Goal: Communication & Community: Answer question/provide support

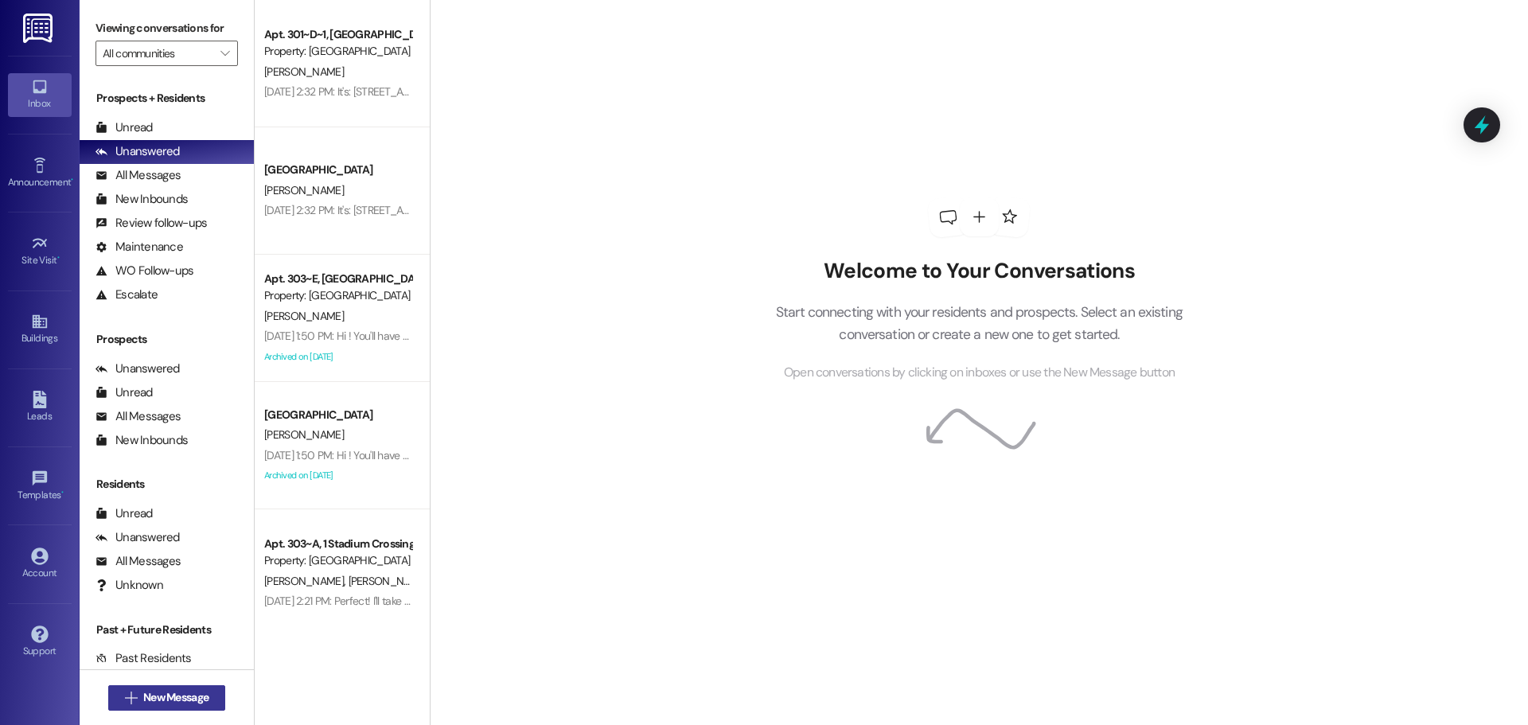
click at [168, 690] on span "New Message" at bounding box center [175, 697] width 65 height 17
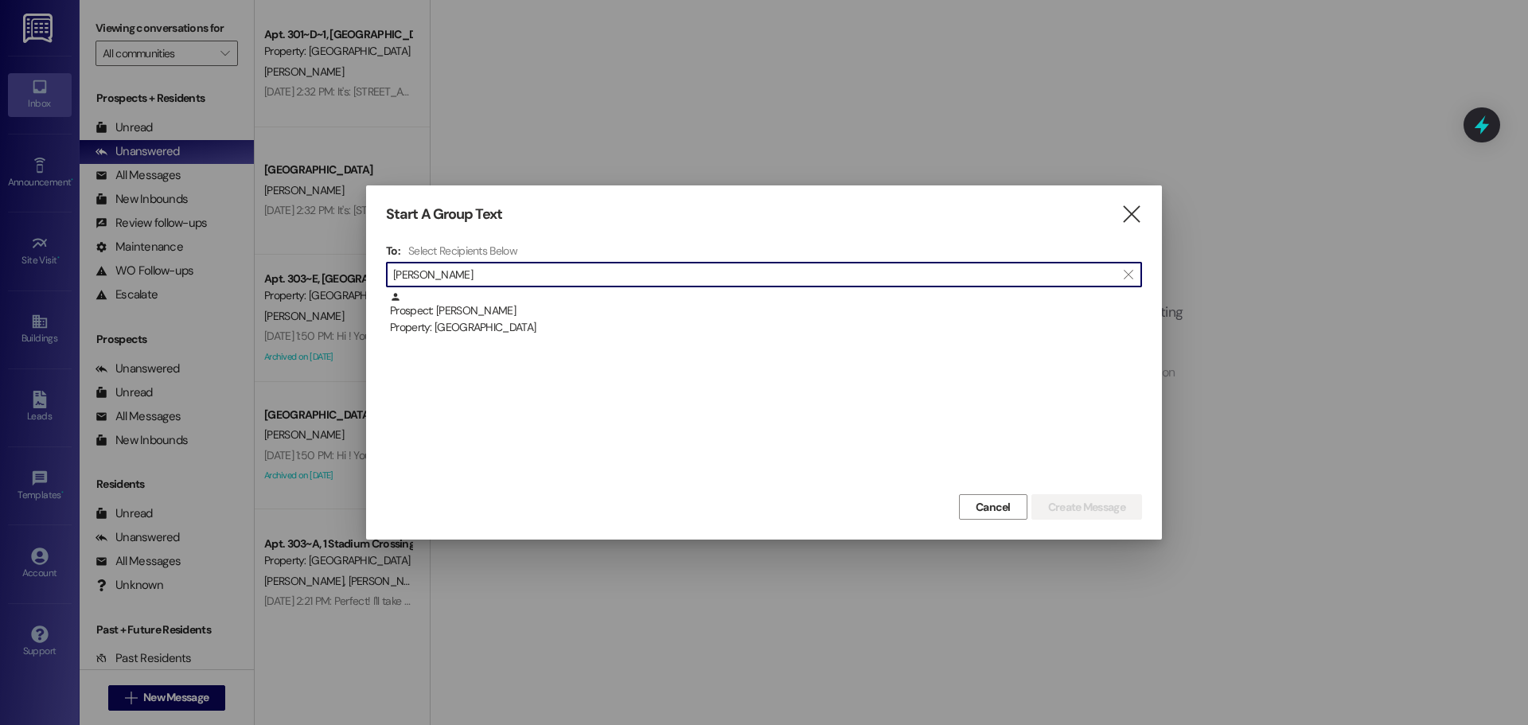
type input "[PERSON_NAME]"
click at [551, 287] on div " [PERSON_NAME] " at bounding box center [764, 274] width 756 height 25
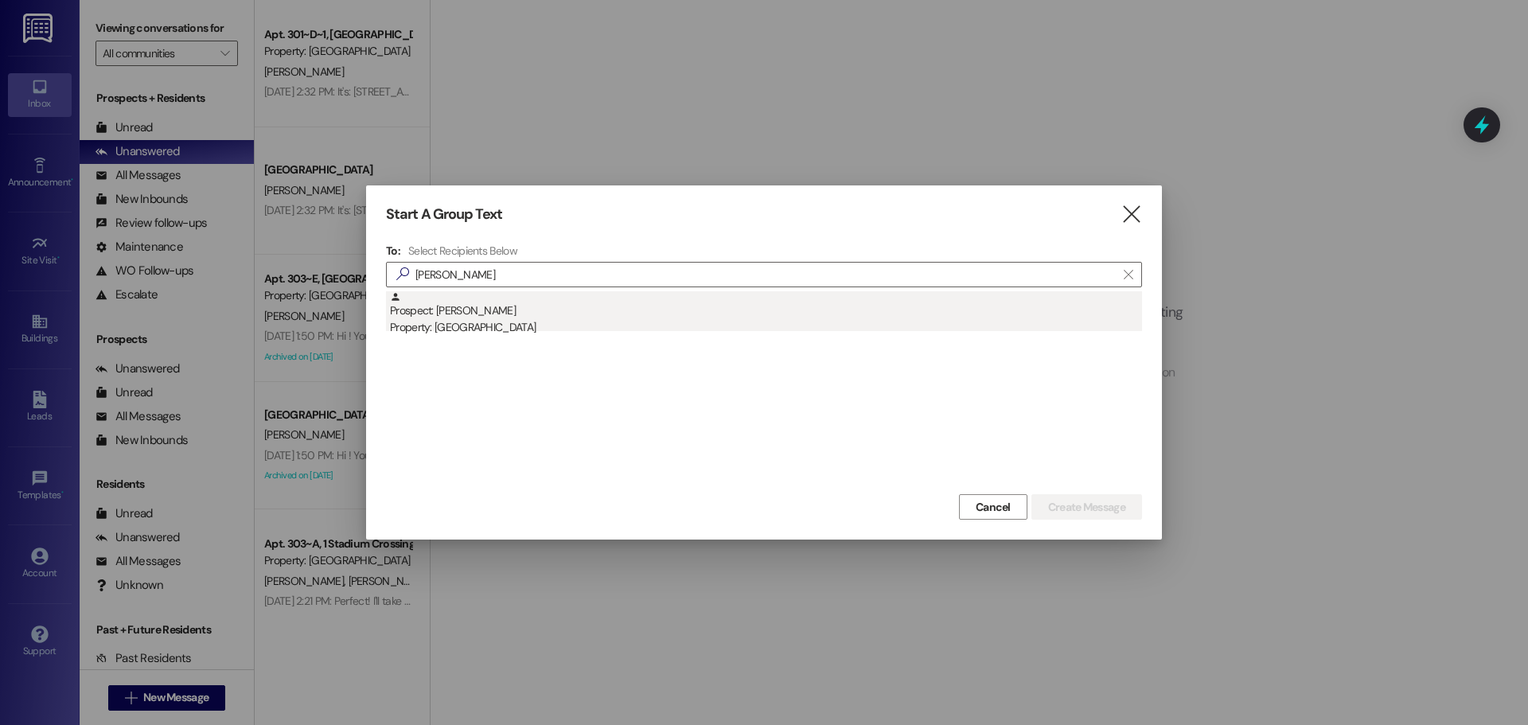
click at [548, 307] on div "Prospect: [PERSON_NAME] Property: [GEOGRAPHIC_DATA]" at bounding box center [766, 313] width 752 height 45
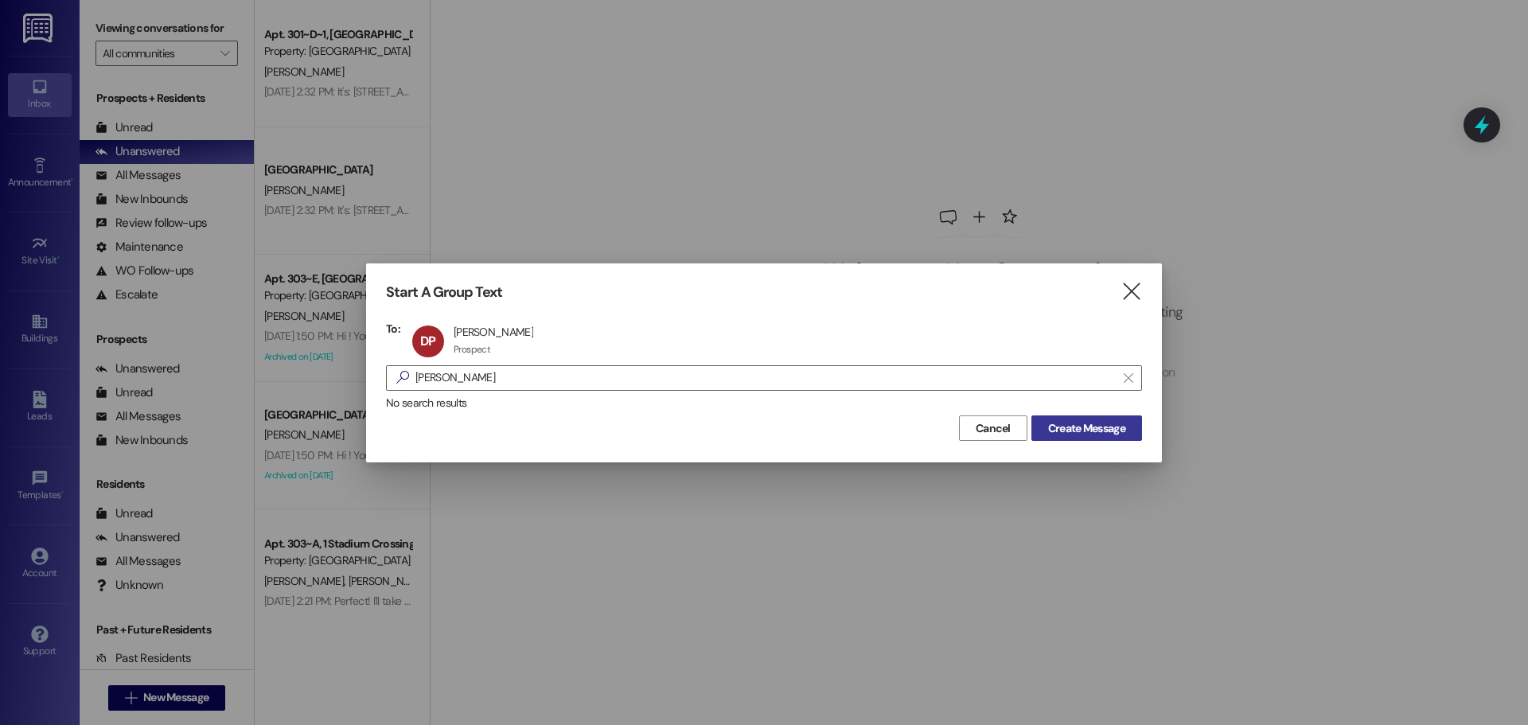
click at [808, 427] on span "Create Message" at bounding box center [1086, 428] width 77 height 17
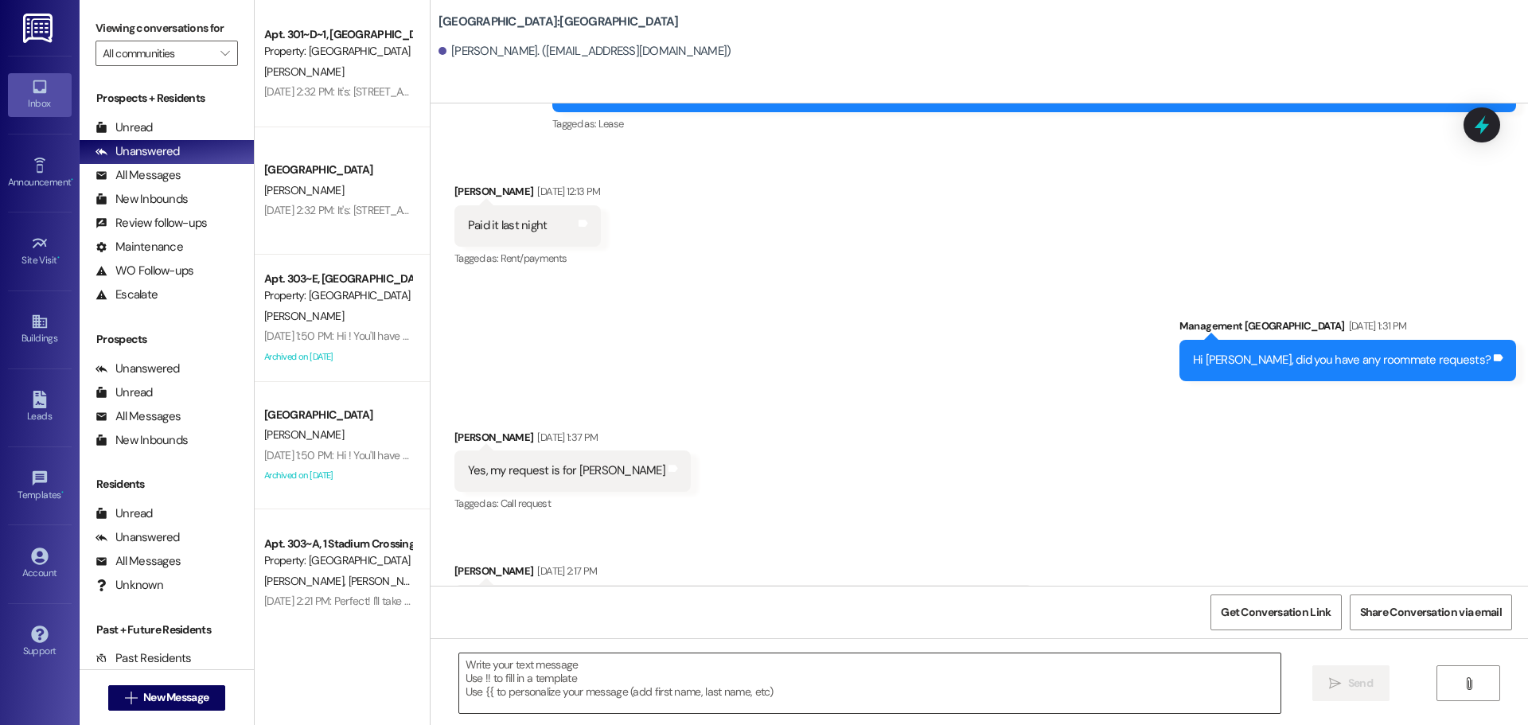
click at [808, 695] on textarea at bounding box center [870, 684] width 822 height 60
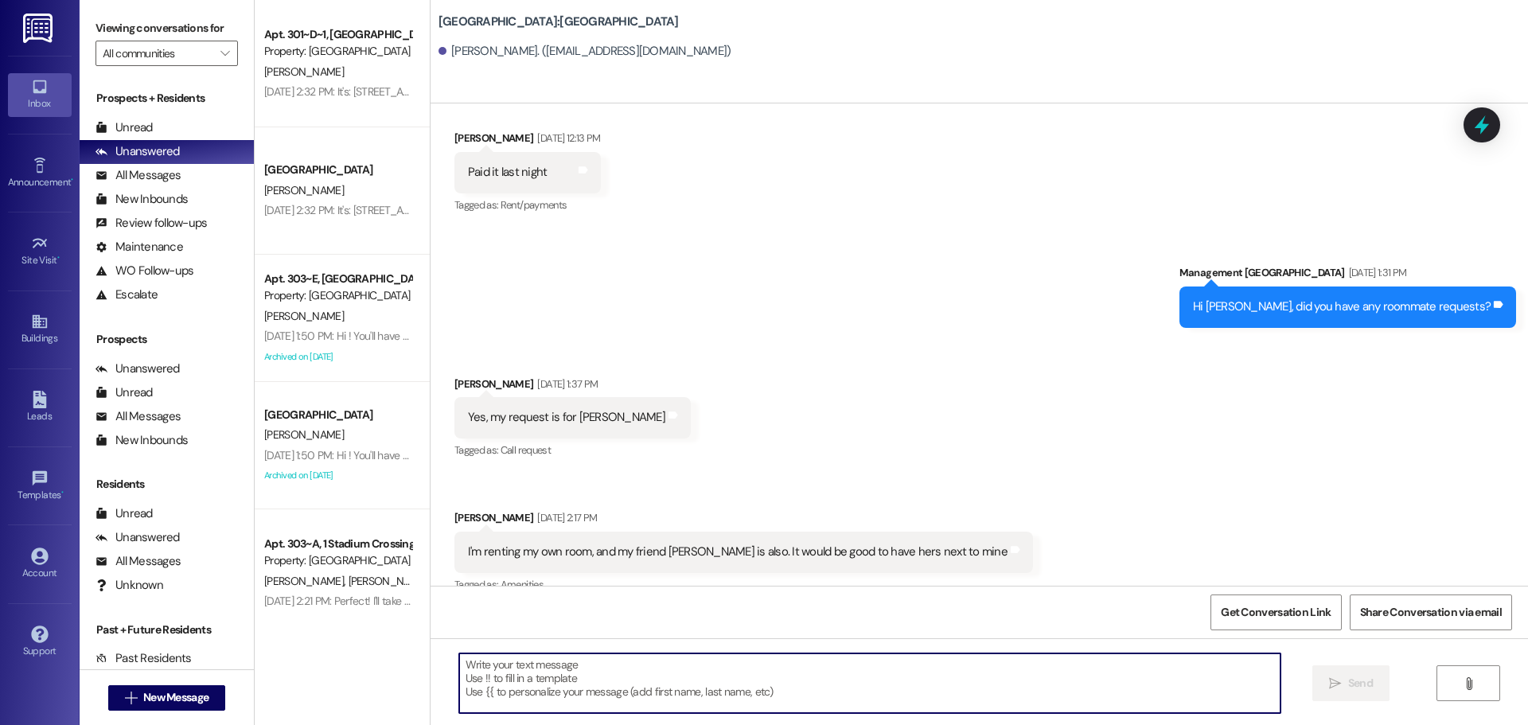
scroll to position [1173, 0]
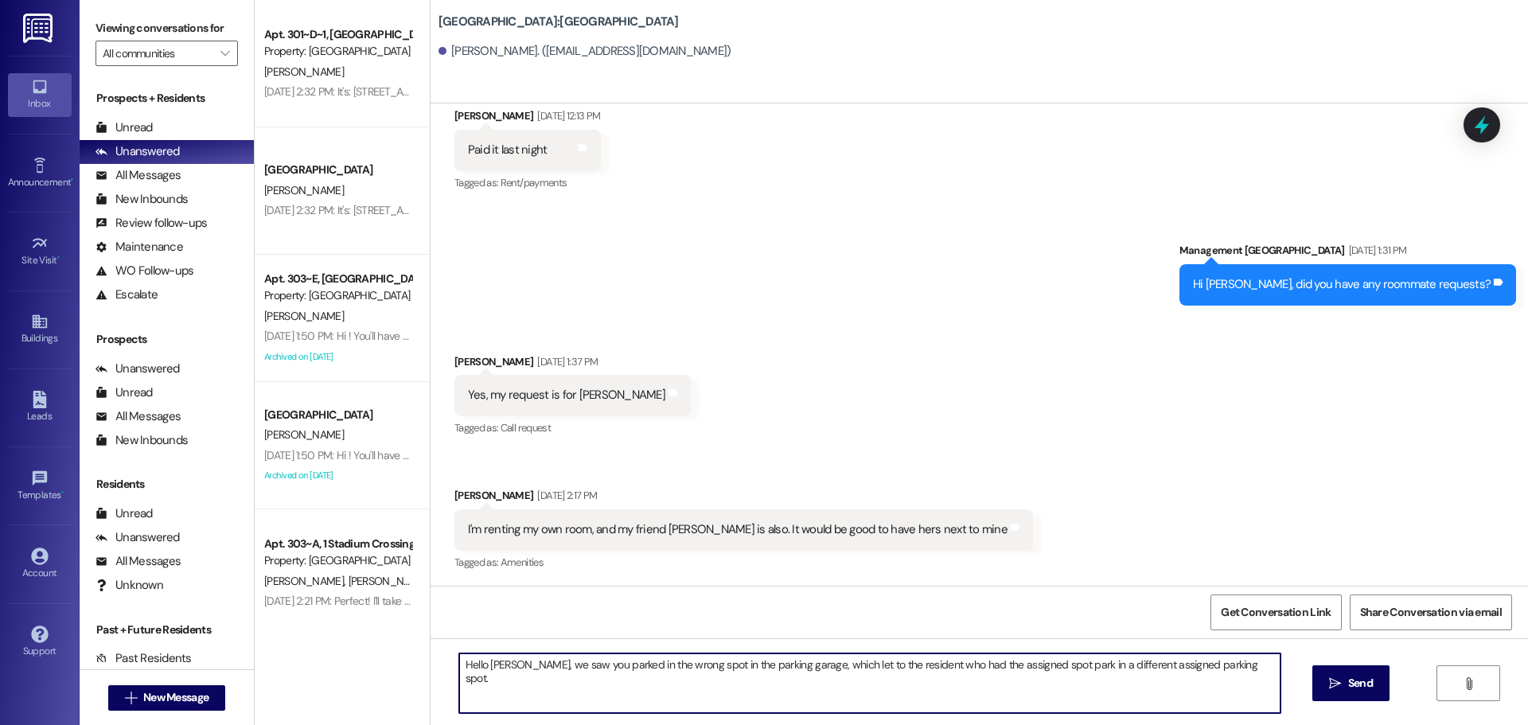
click at [808, 670] on textarea "Hello [PERSON_NAME], we saw you parked in the wrong spot in the parking garage,…" at bounding box center [870, 684] width 822 height 60
click at [808, 665] on textarea "Hello [PERSON_NAME], we saw you parked in the wrong spot in the parking garage,…" at bounding box center [870, 684] width 822 height 60
type textarea "Hello [PERSON_NAME], we saw you parked in the wrong spot in the parking garage,…"
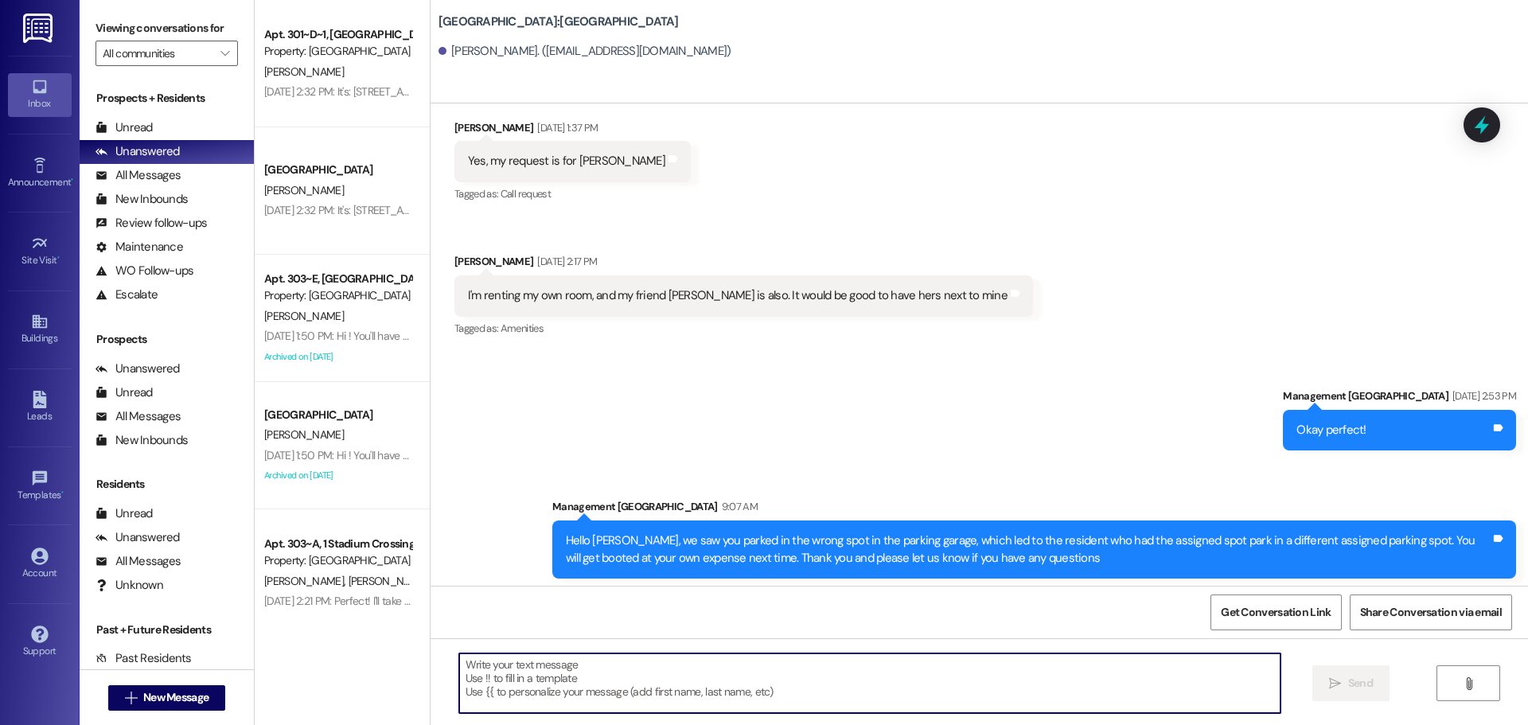
scroll to position [1413, 0]
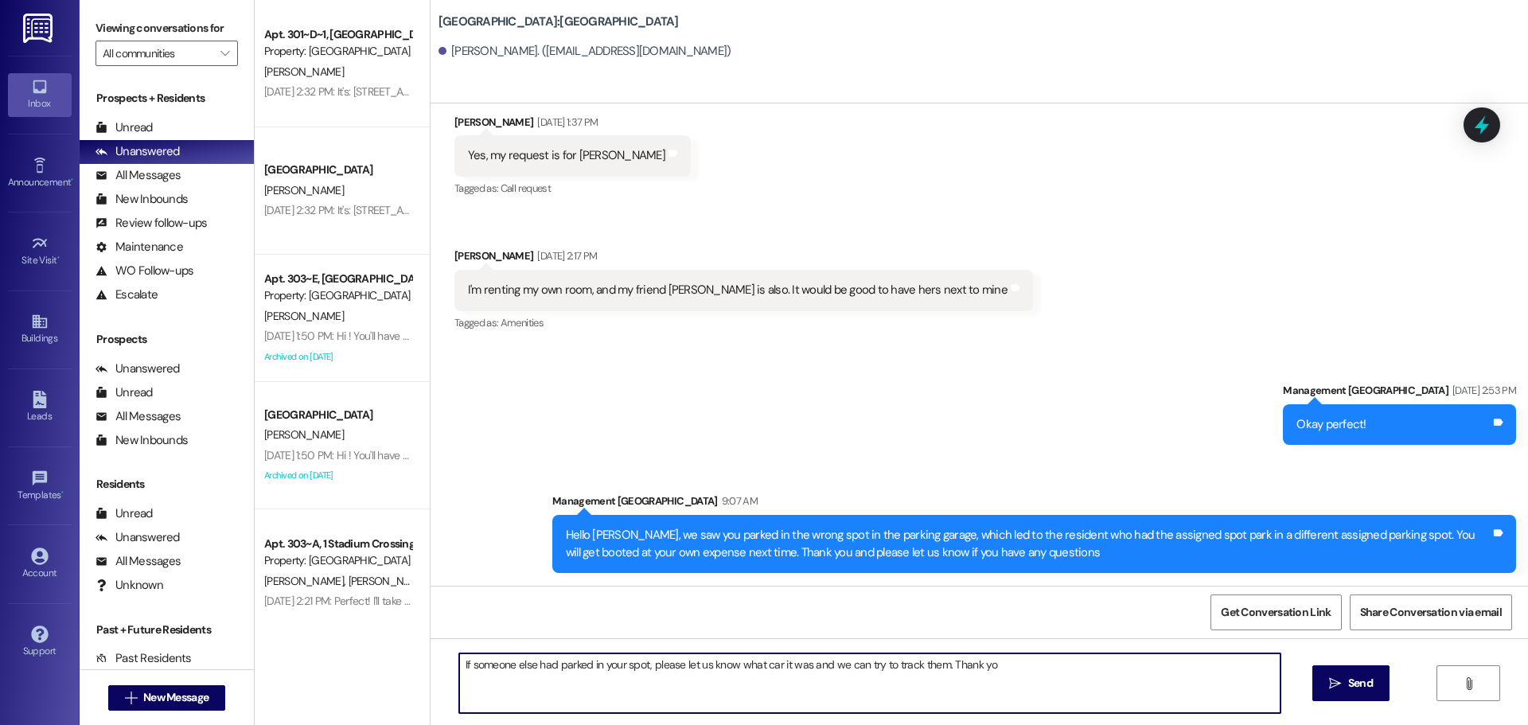
type textarea "If someone else had parked in your spot, please let us know what car it was and…"
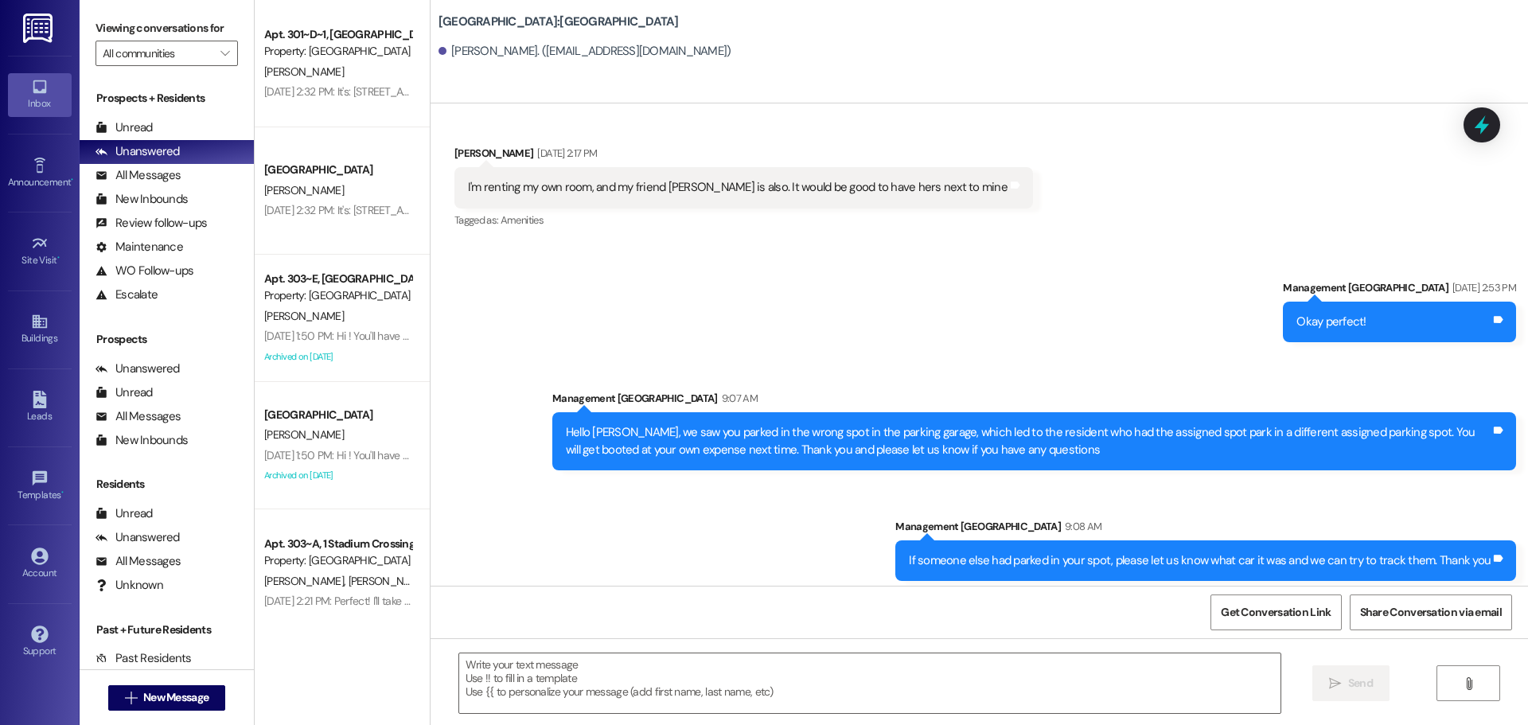
scroll to position [1524, 0]
